Goal: Navigation & Orientation: Find specific page/section

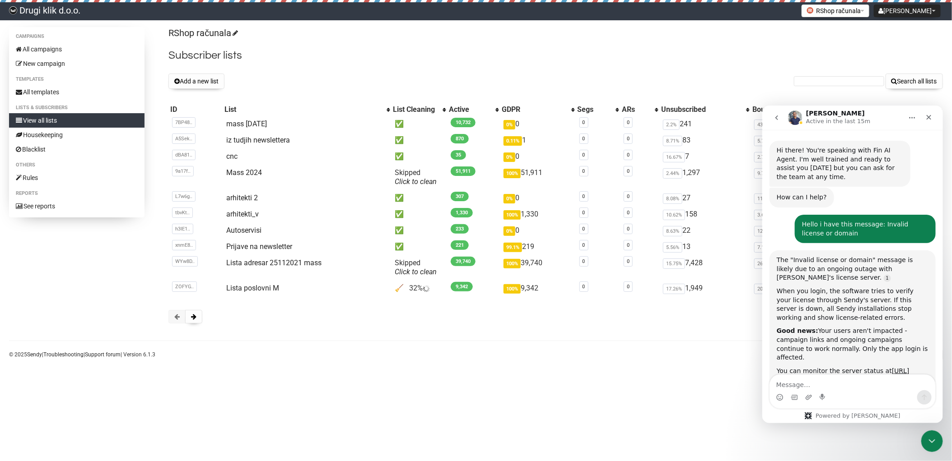
scroll to position [786, 0]
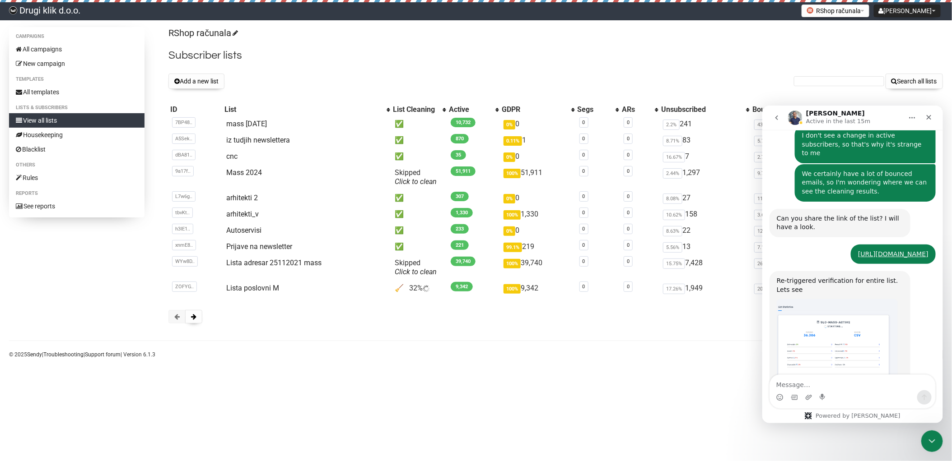
click at [780, 244] on div "https://drugiklik.sendybay.com/subscribers?i=2&l=11 drugiklik.sendybay.com • 1h…" at bounding box center [852, 257] width 166 height 27
click at [824, 303] on img "Apoorv says…" at bounding box center [836, 343] width 121 height 88
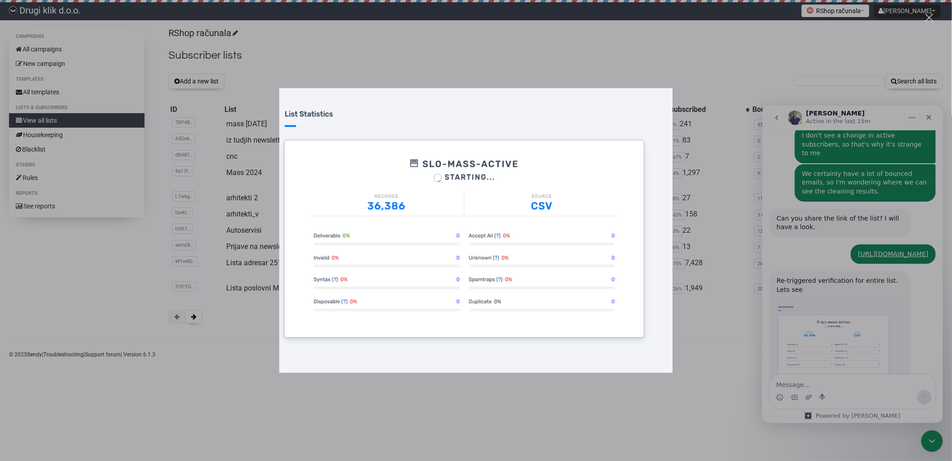
scroll to position [0, 0]
click at [698, 48] on div "Intercom messenger" at bounding box center [476, 230] width 952 height 461
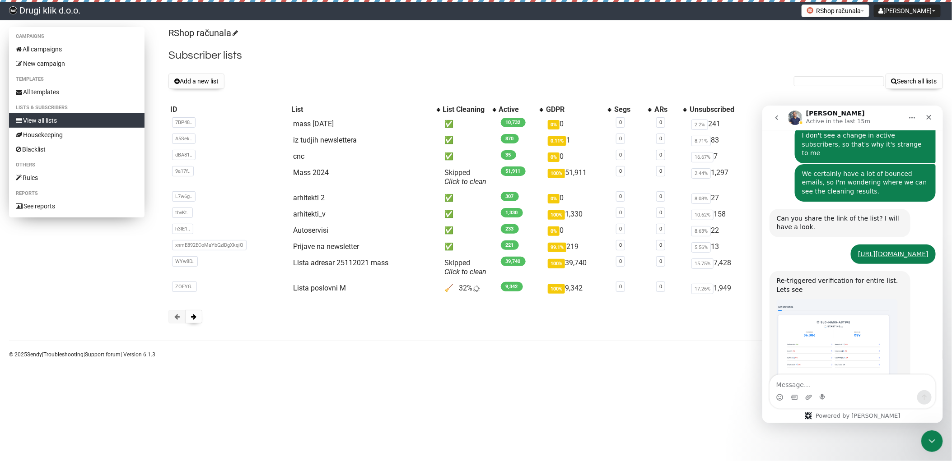
click at [55, 120] on link "View all lists" at bounding box center [76, 120] width 135 height 14
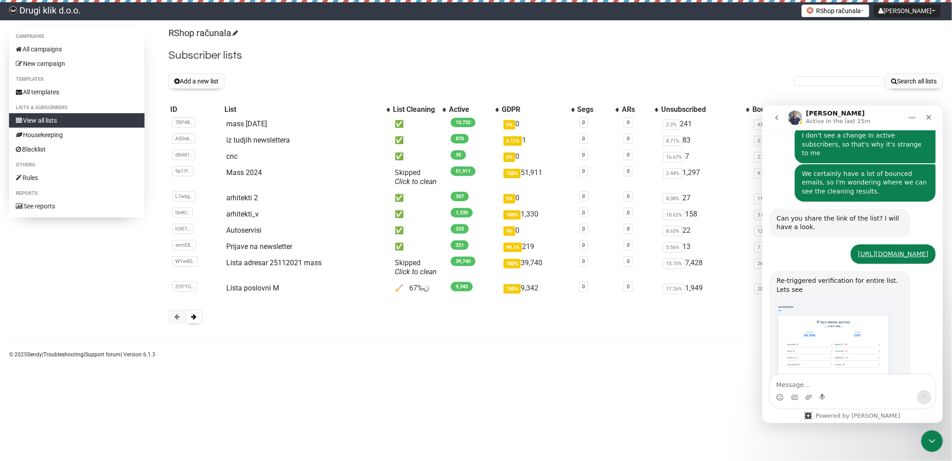
scroll to position [786, 0]
click at [44, 118] on link "View all lists" at bounding box center [76, 120] width 135 height 14
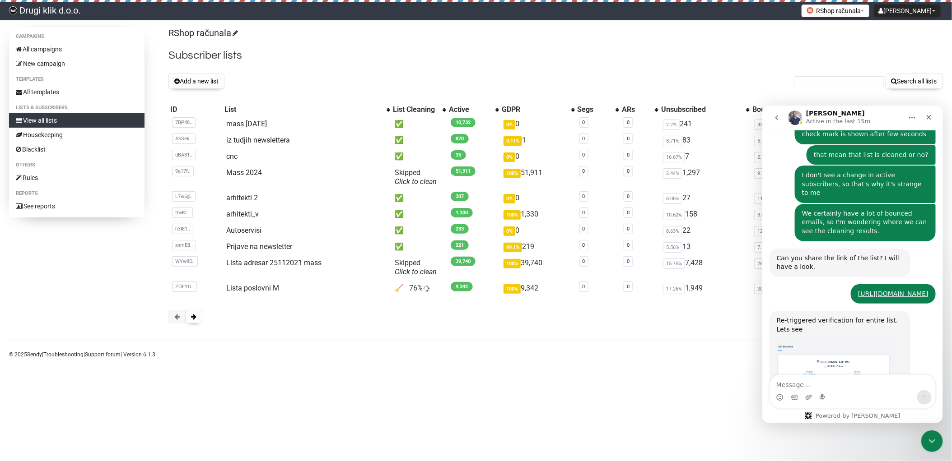
scroll to position [786, 0]
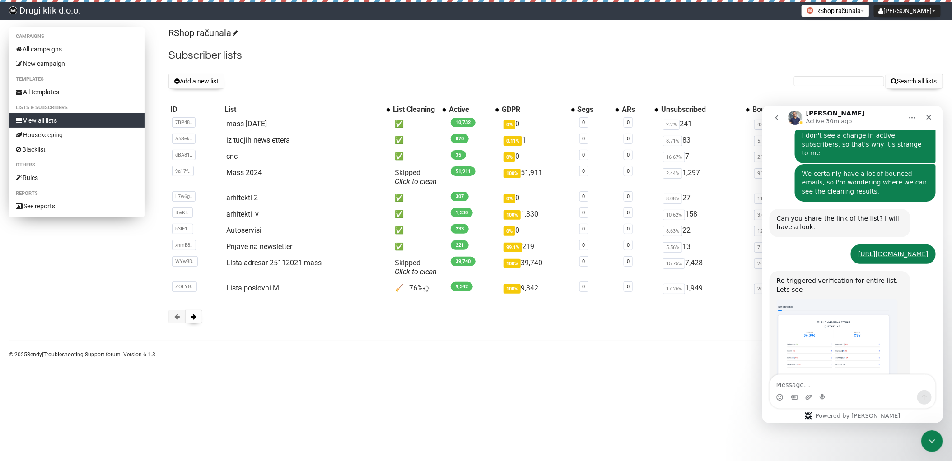
click at [45, 115] on link "View all lists" at bounding box center [76, 120] width 135 height 14
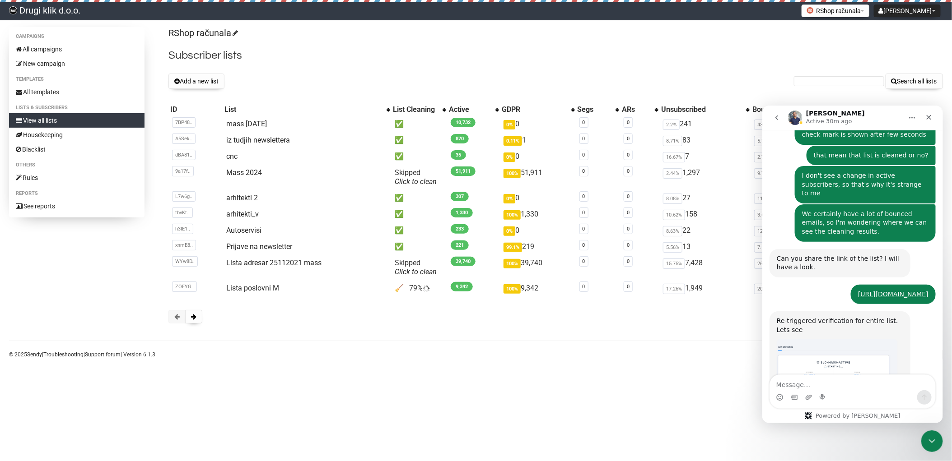
scroll to position [786, 0]
